Goal: Find specific page/section: Find specific page/section

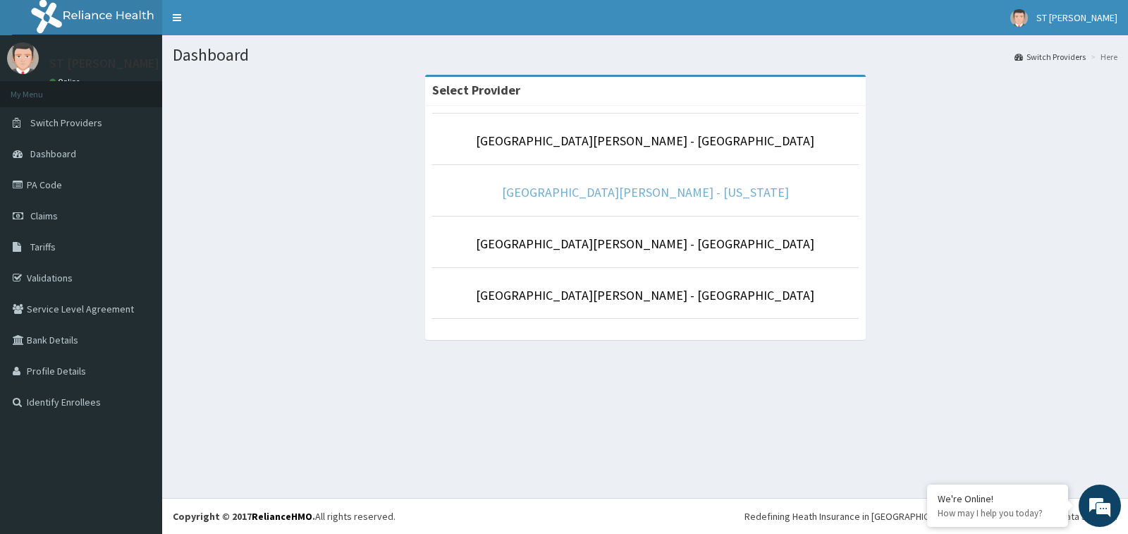
click at [647, 190] on link "St Nicholas Hospital - Maryland" at bounding box center [645, 192] width 287 height 16
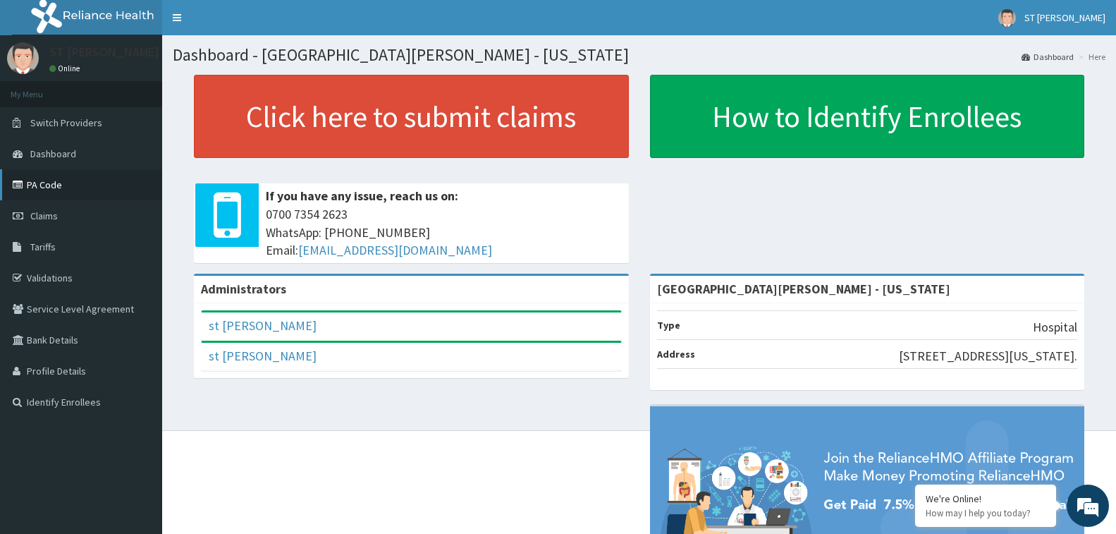
click at [46, 179] on link "PA Code" at bounding box center [81, 184] width 162 height 31
